Goal: Check status: Check status

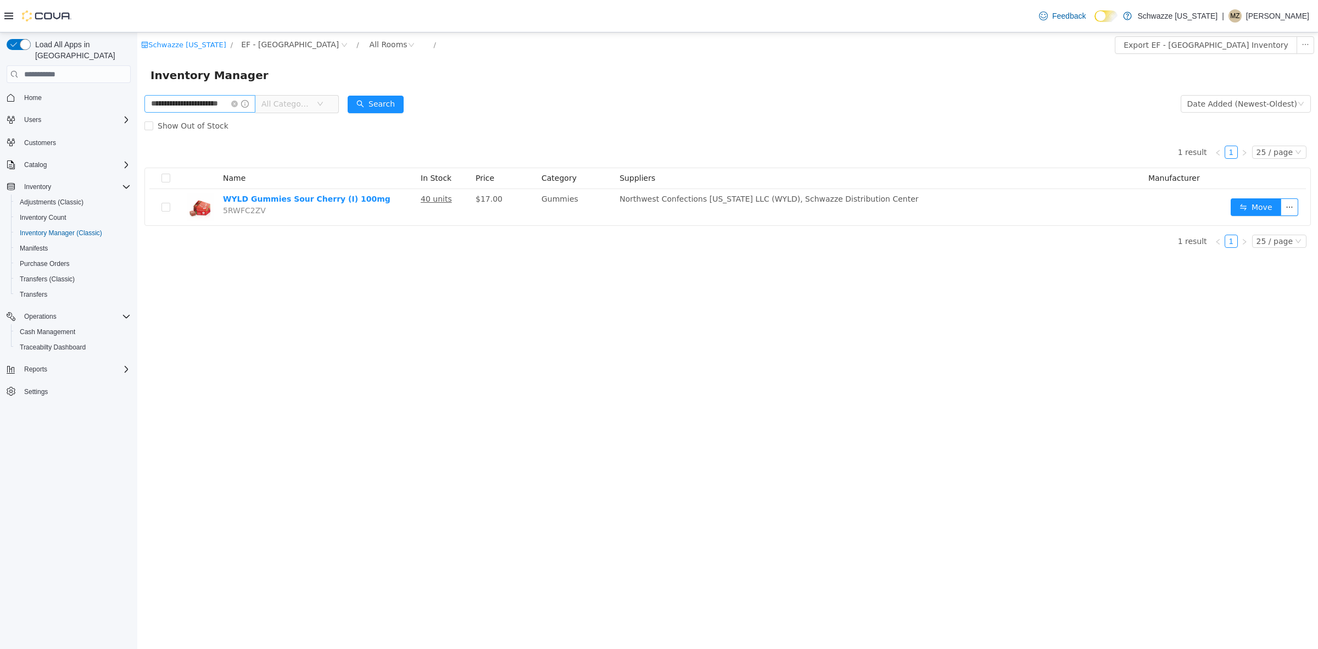
click at [238, 100] on icon "icon: close-circle" at bounding box center [234, 103] width 7 height 7
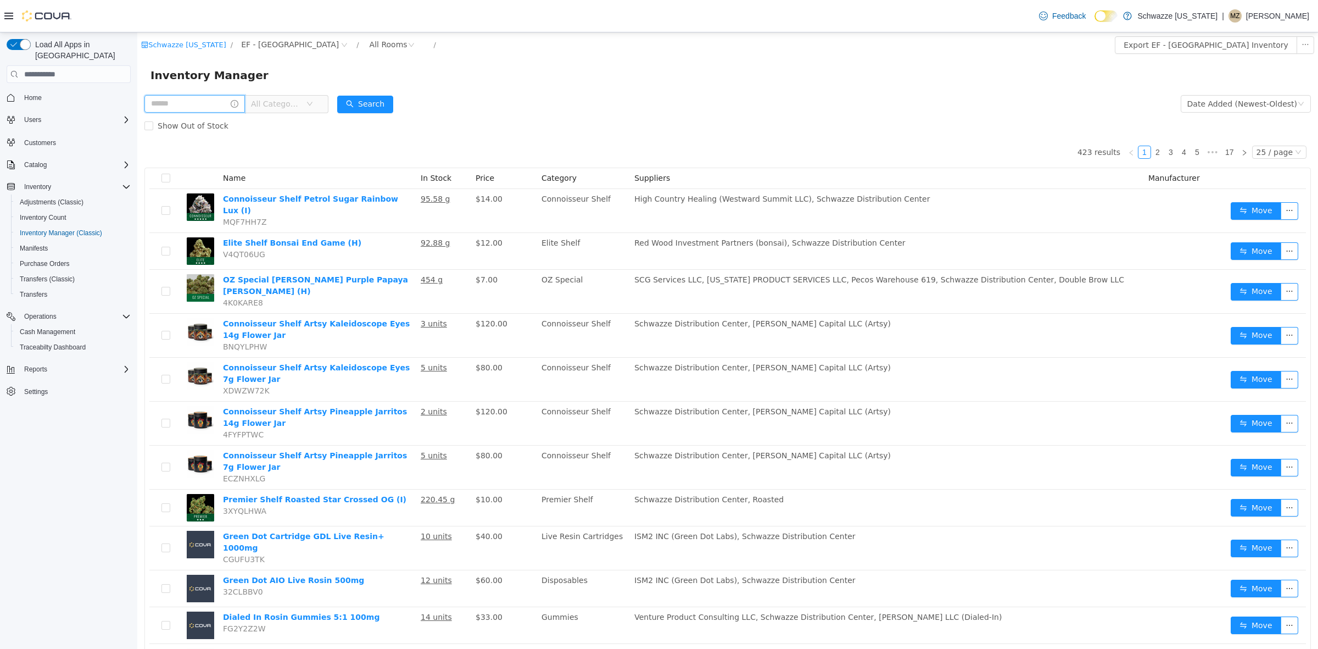
click at [243, 101] on input "text" at bounding box center [194, 104] width 100 height 18
type input "**********"
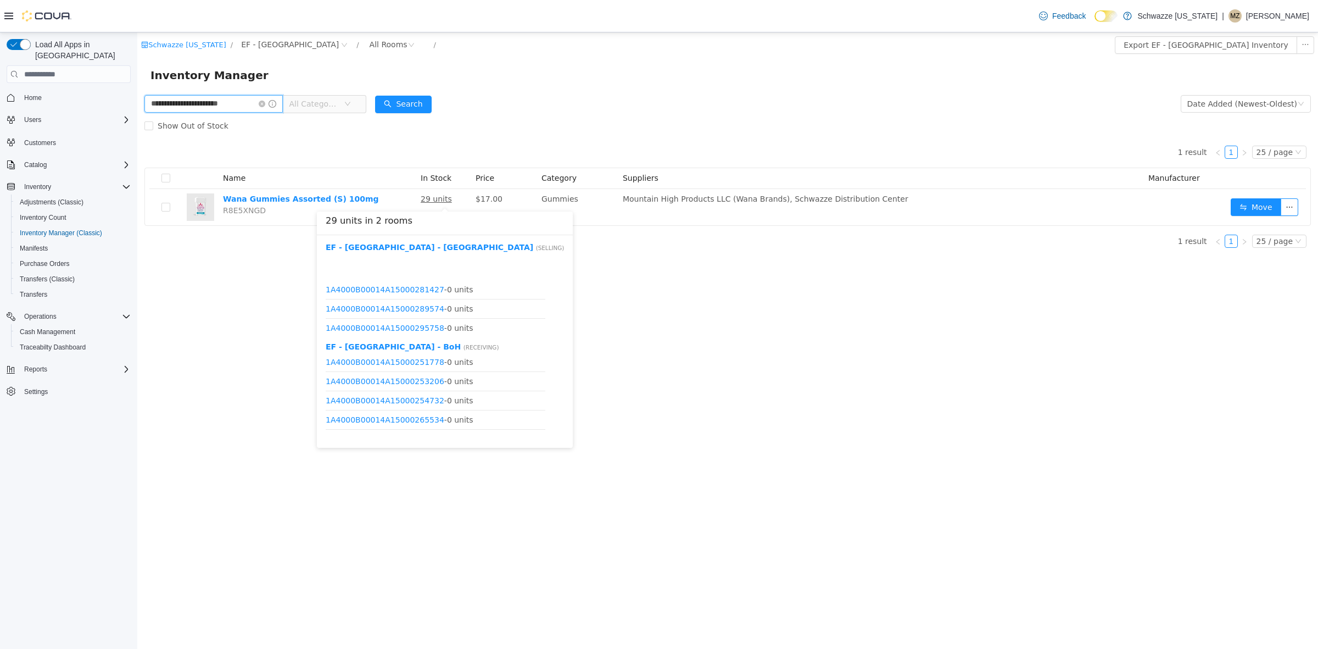
scroll to position [244, 0]
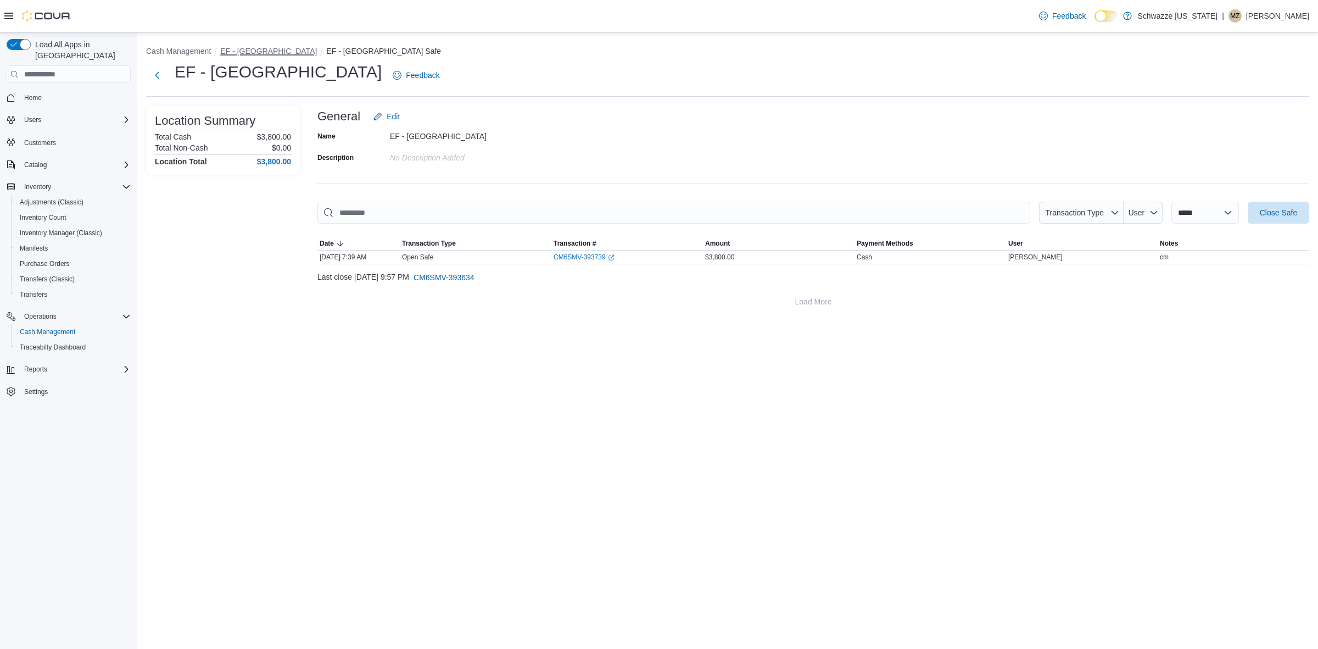
drag, startPoint x: 262, startPoint y: 50, endPoint x: 687, endPoint y: 16, distance: 426.9
click at [271, 49] on button "EF - [GEOGRAPHIC_DATA]" at bounding box center [268, 51] width 97 height 9
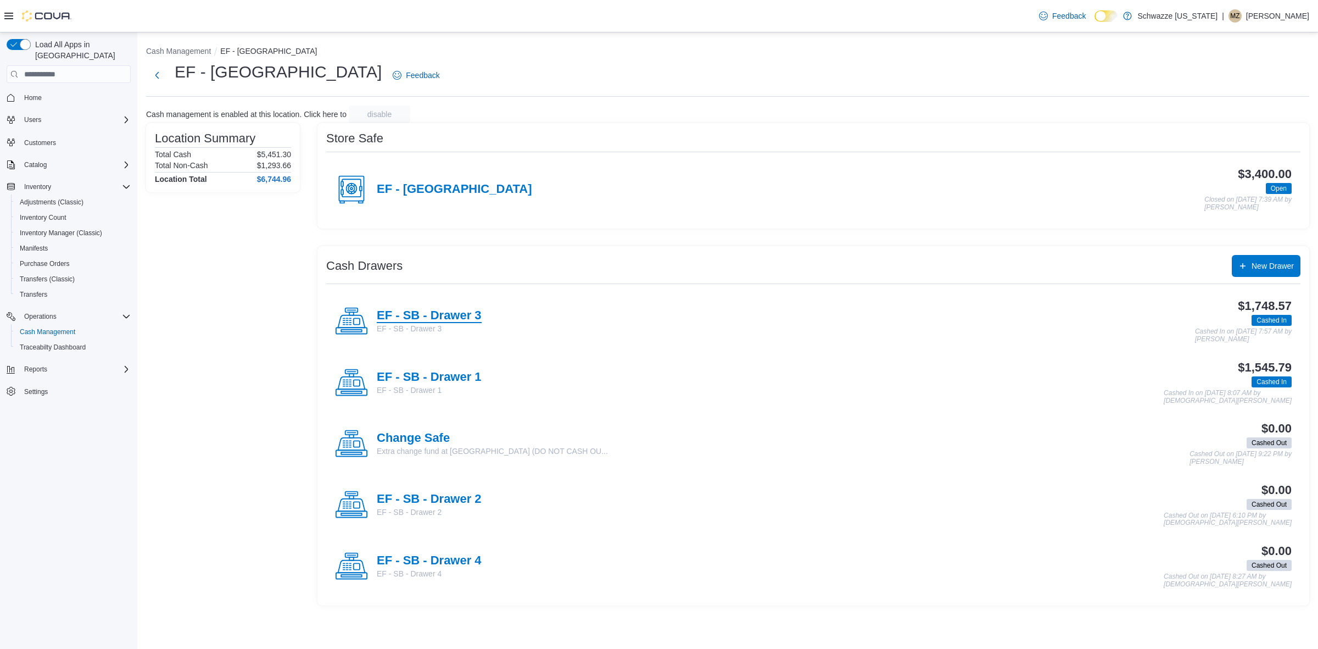
click at [465, 311] on h4 "EF - SB - Drawer 3" at bounding box center [429, 316] width 105 height 14
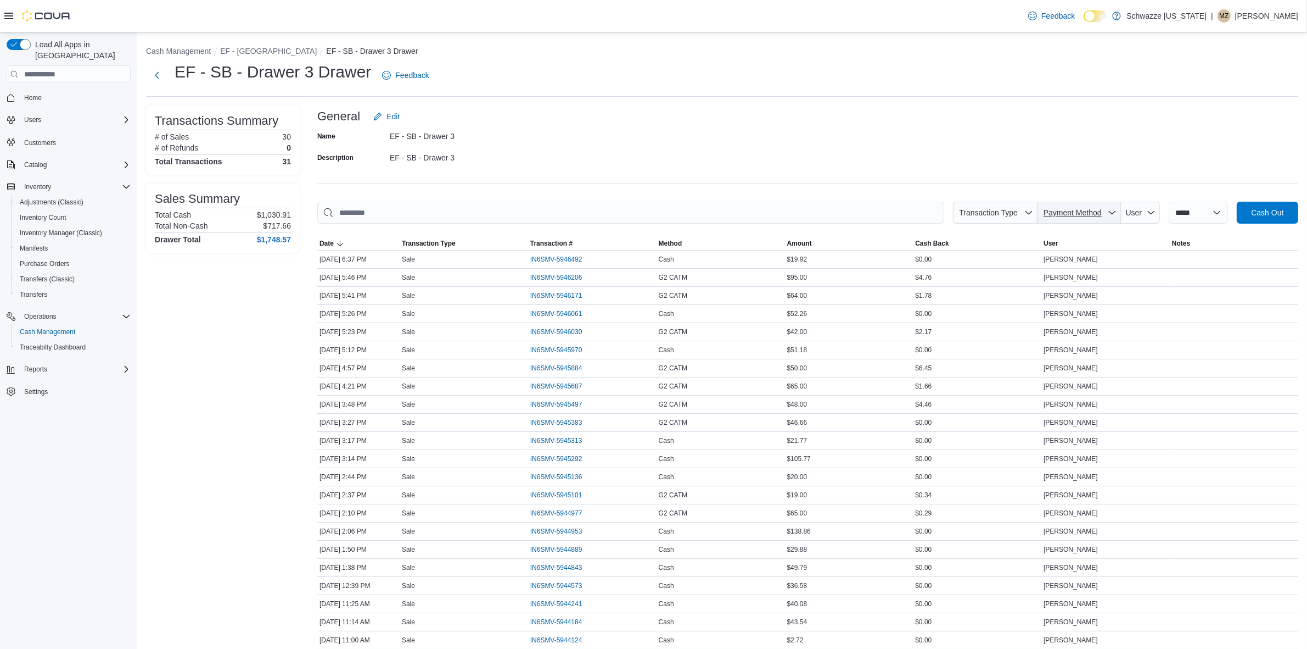
click at [1083, 210] on span "Payment Method" at bounding box center [1073, 212] width 58 height 9
drag, startPoint x: 1030, startPoint y: 248, endPoint x: 1005, endPoint y: 83, distance: 166.6
click at [1031, 248] on span "G2 CATM" at bounding box center [1072, 254] width 104 height 13
type input "**********"
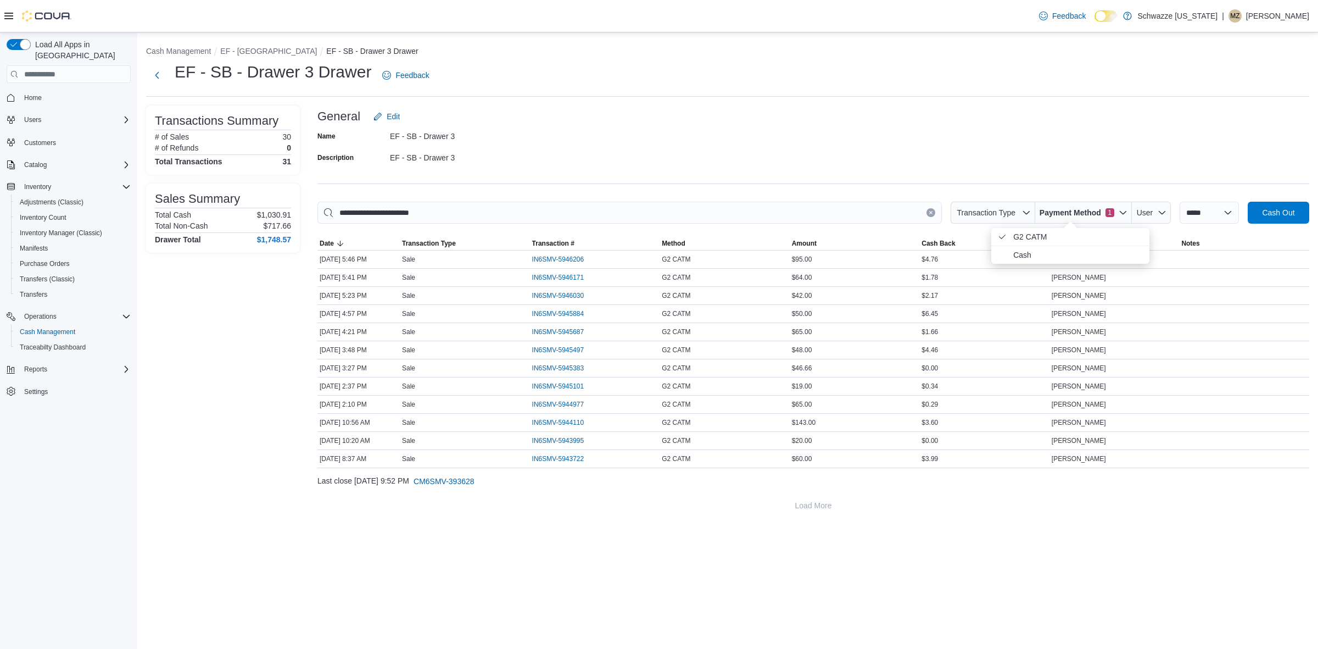
click at [1019, 531] on div "**********" at bounding box center [727, 340] width 1181 height 616
click at [267, 52] on button "EF - [GEOGRAPHIC_DATA]" at bounding box center [268, 51] width 97 height 9
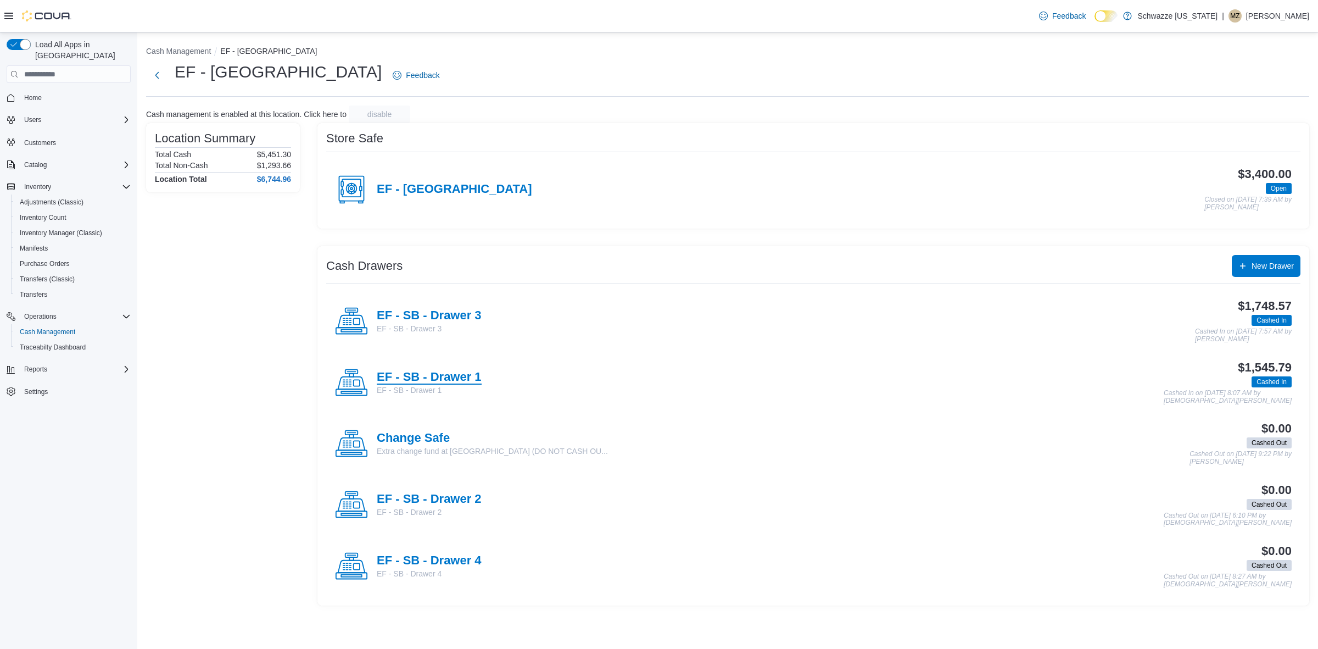
click at [456, 378] on h4 "EF - SB - Drawer 1" at bounding box center [429, 377] width 105 height 14
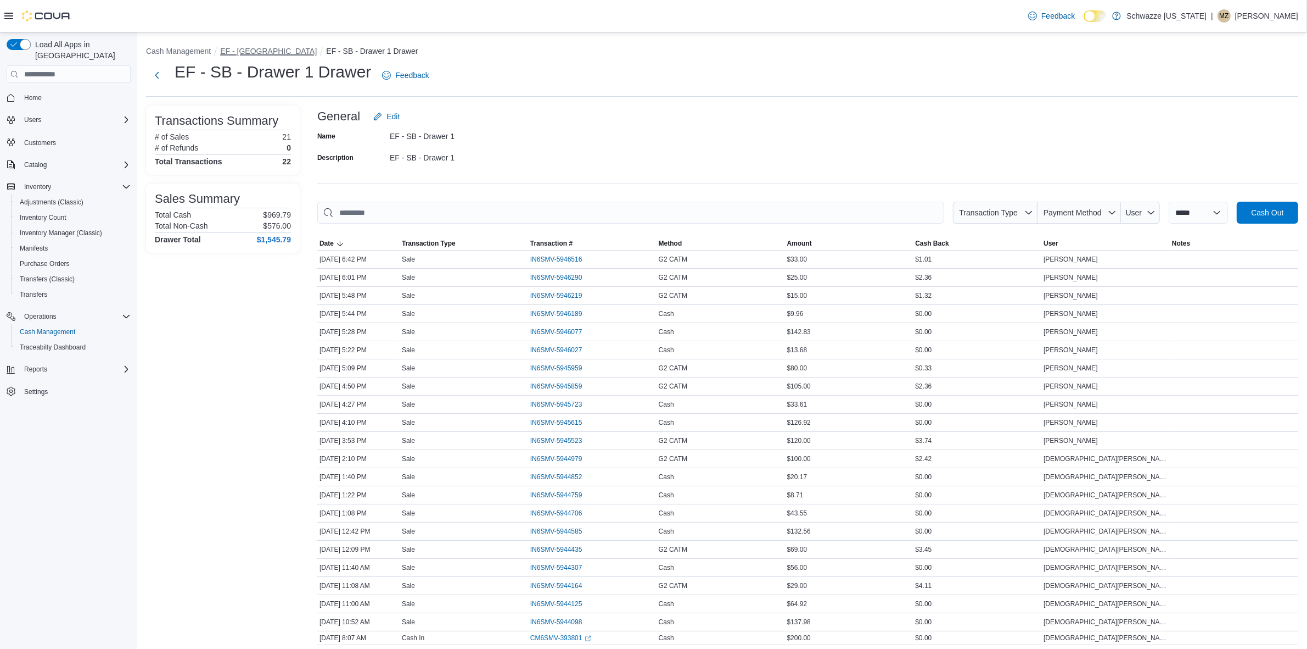
click at [259, 47] on button "EF - [GEOGRAPHIC_DATA]" at bounding box center [268, 51] width 97 height 9
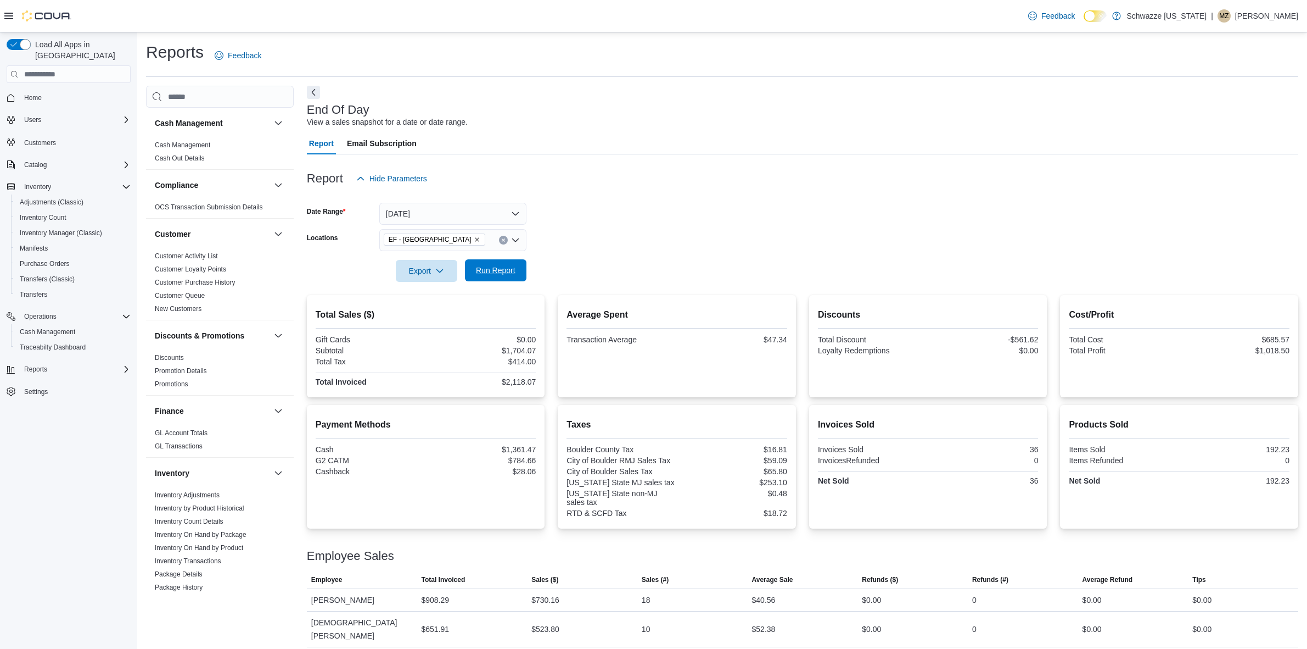
scroll to position [39, 0]
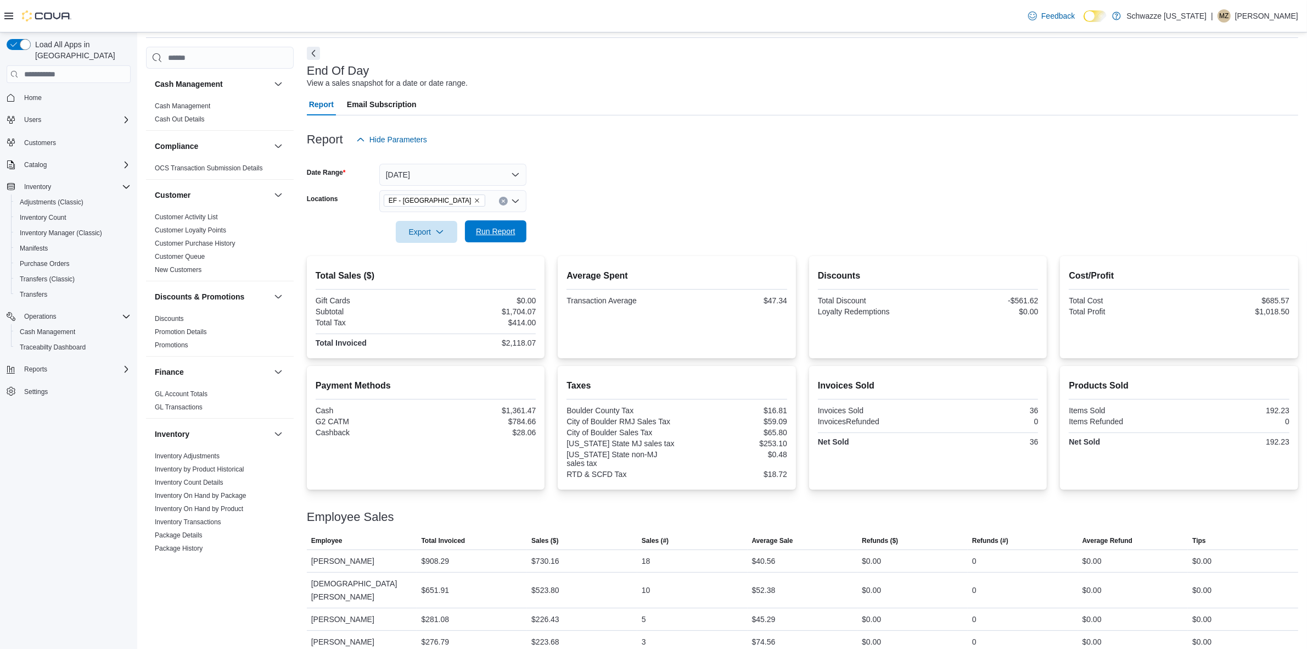
click at [500, 233] on span "Run Report" at bounding box center [496, 231] width 40 height 11
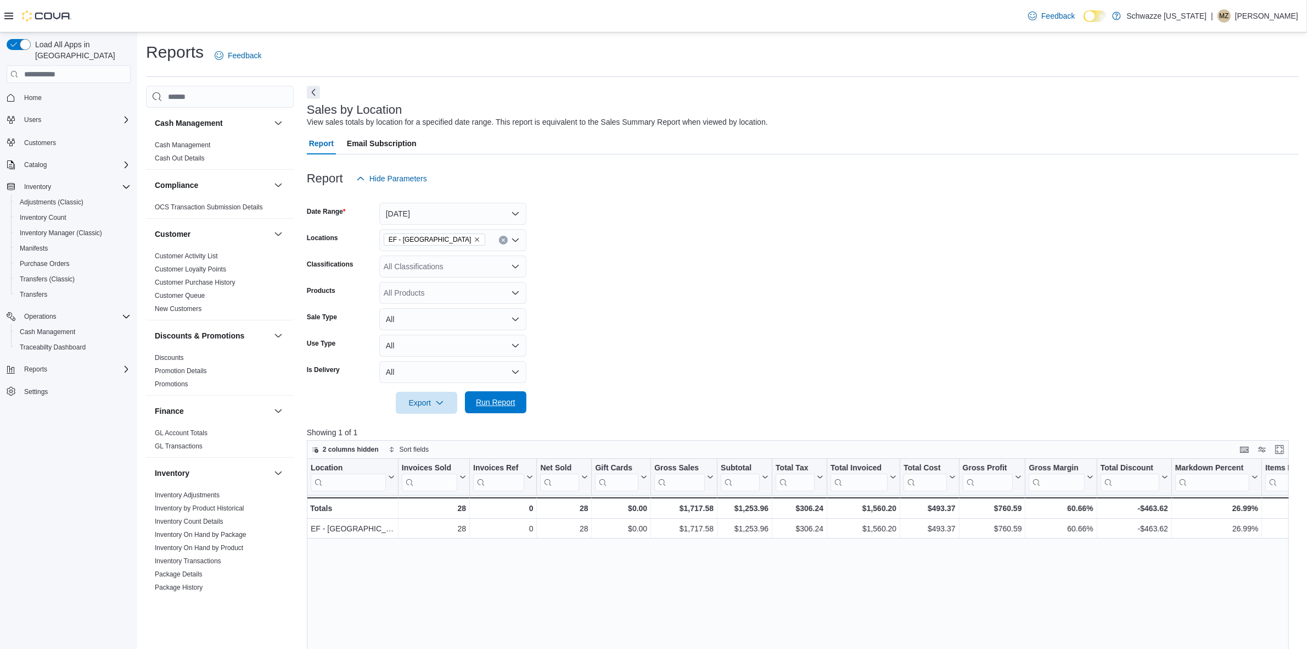
click at [497, 406] on span "Run Report" at bounding box center [496, 401] width 40 height 11
